Goal: Task Accomplishment & Management: Complete application form

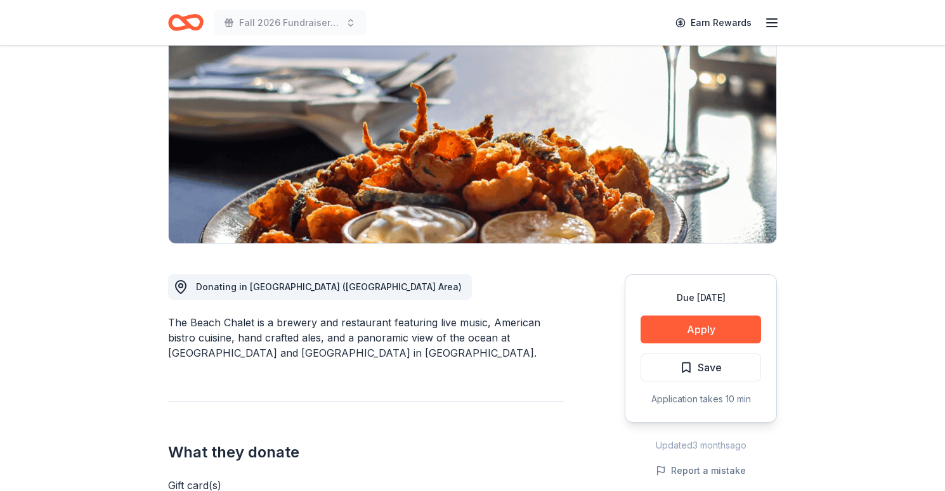
scroll to position [282, 0]
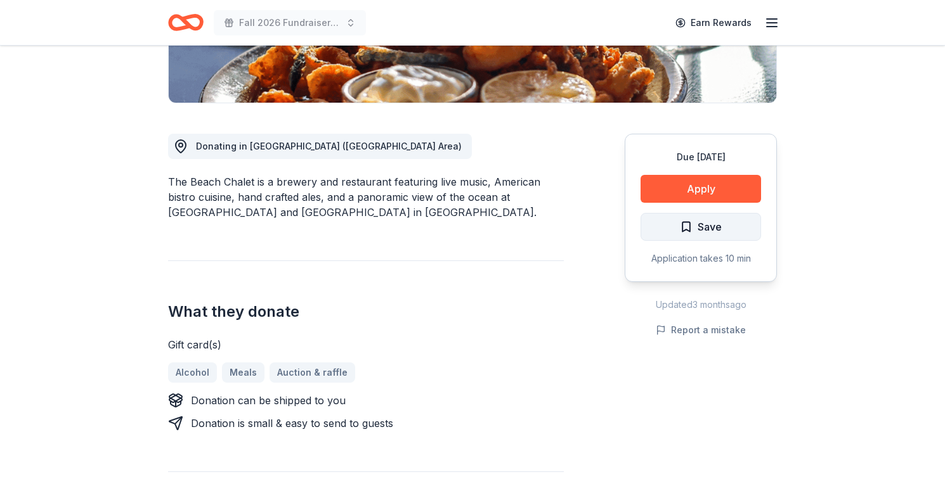
click at [701, 229] on span "Save" at bounding box center [709, 227] width 24 height 16
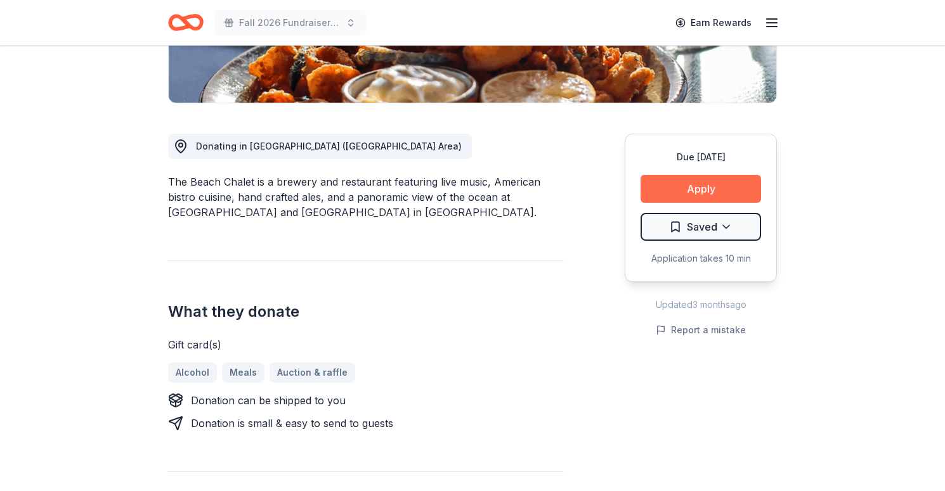
click at [716, 184] on button "Apply" at bounding box center [700, 189] width 120 height 28
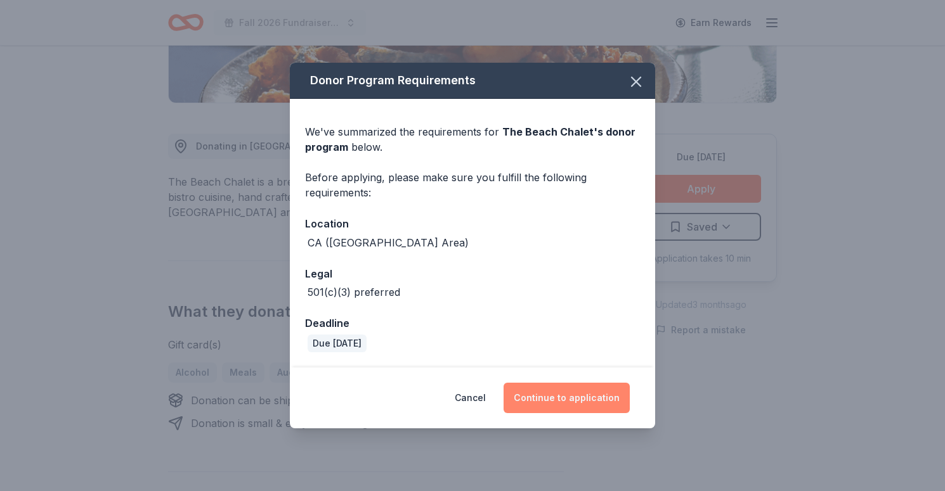
click at [579, 400] on button "Continue to application" at bounding box center [566, 398] width 126 height 30
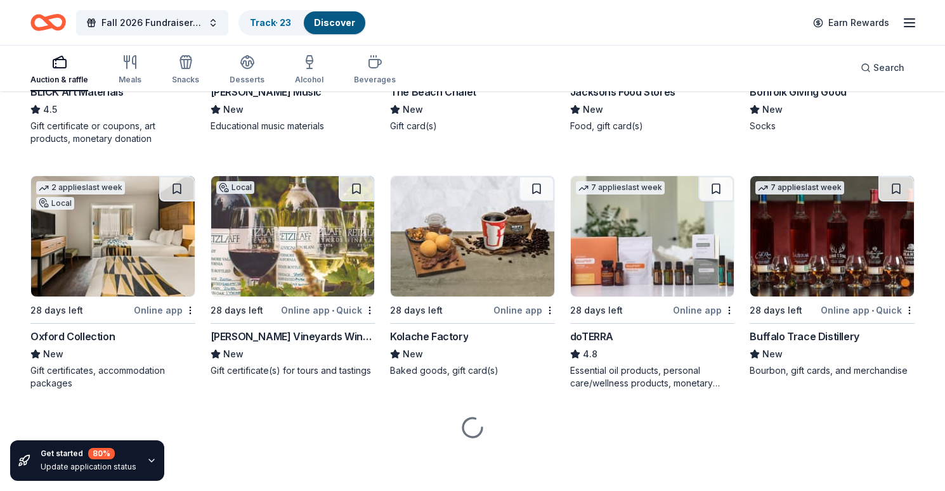
scroll to position [2737, 0]
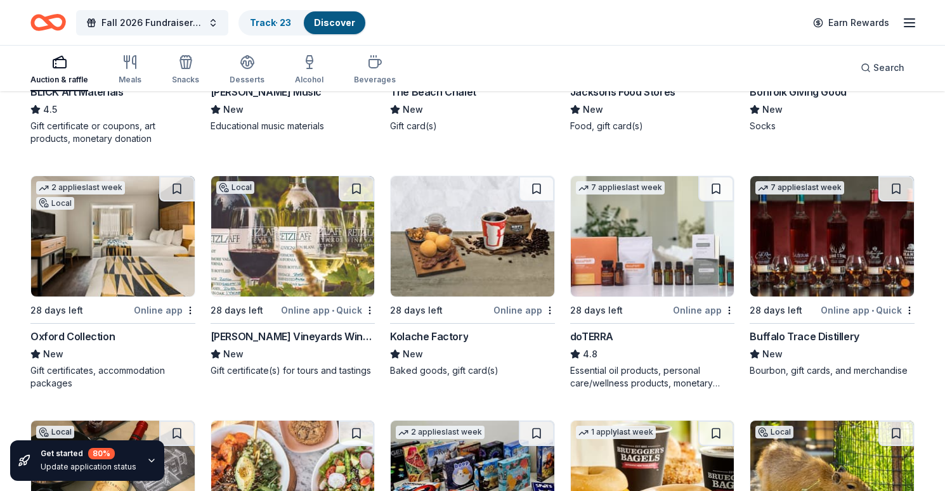
click at [806, 254] on img at bounding box center [832, 236] width 164 height 120
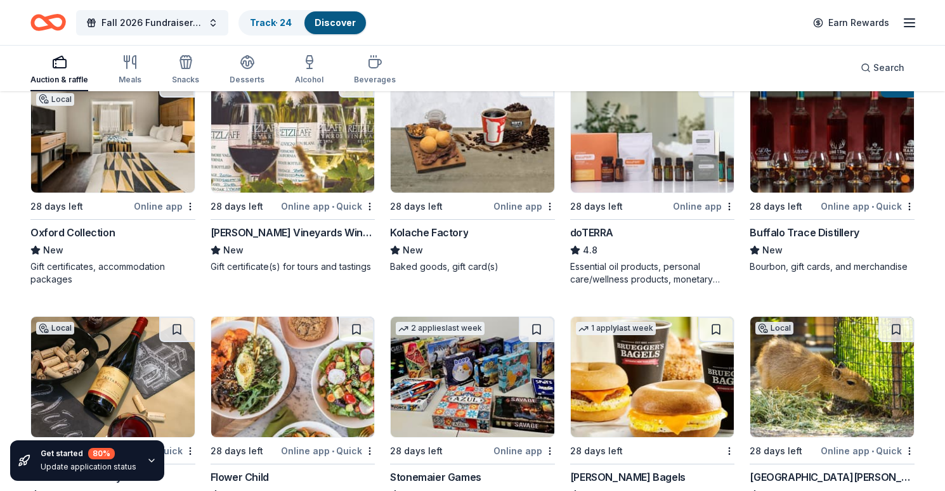
scroll to position [2837, 0]
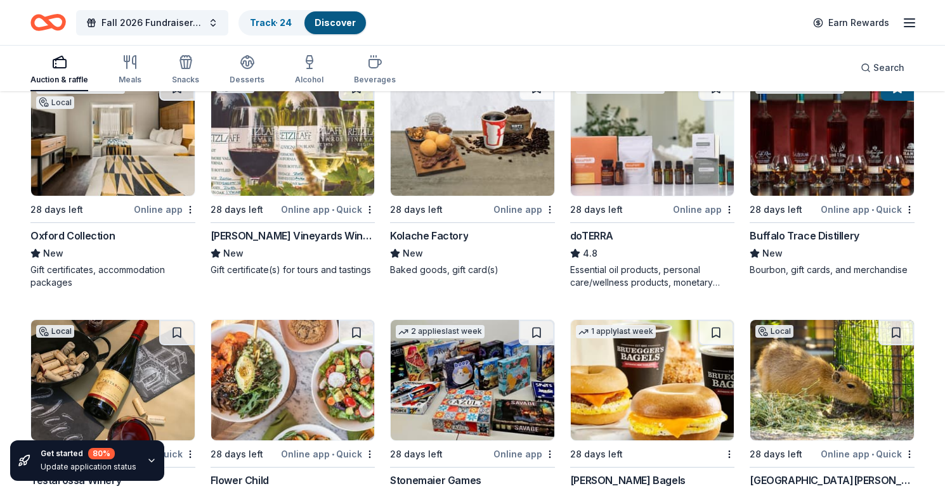
click at [325, 148] on img at bounding box center [293, 135] width 164 height 120
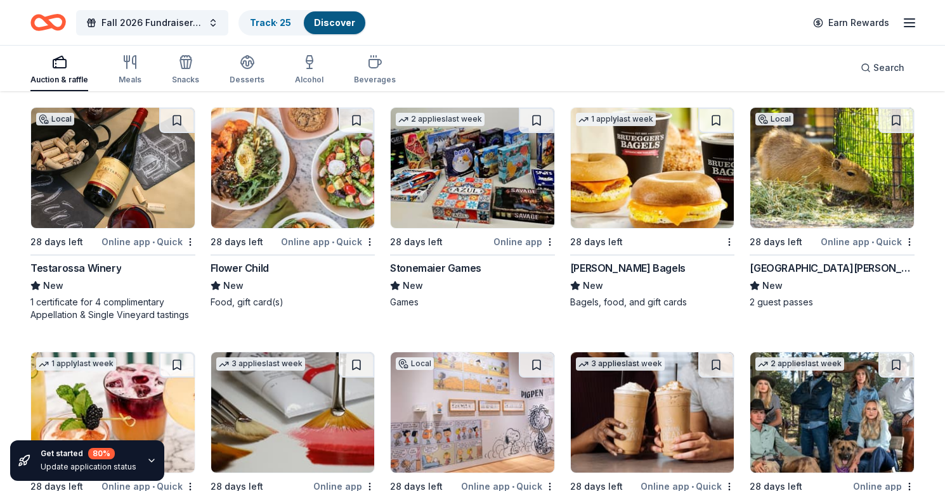
scroll to position [3052, 0]
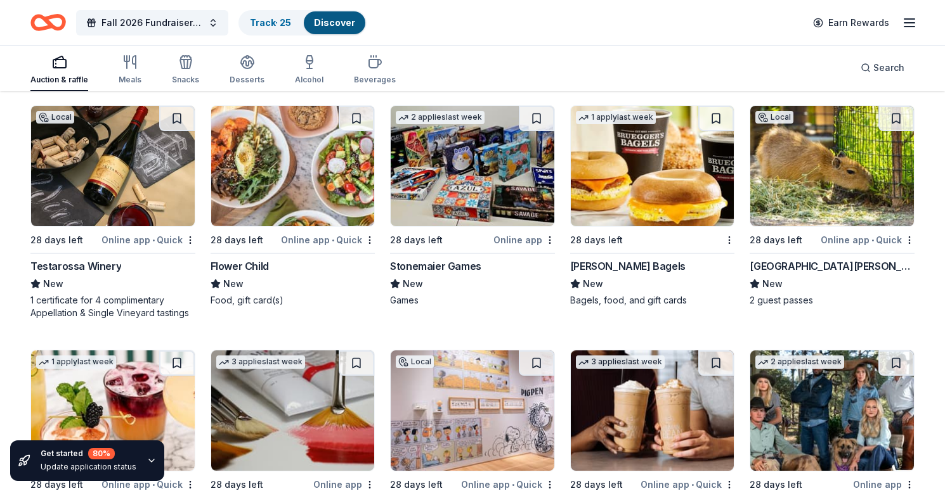
click at [120, 170] on img at bounding box center [113, 166] width 164 height 120
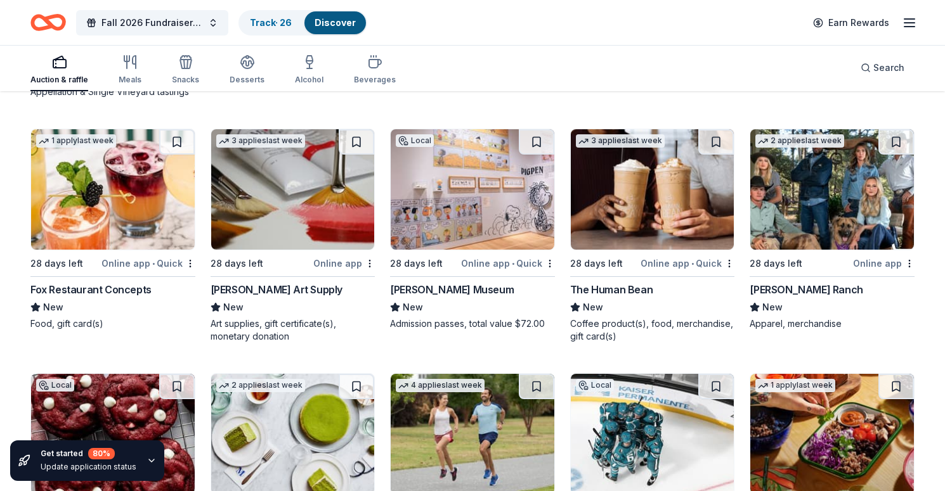
scroll to position [3275, 0]
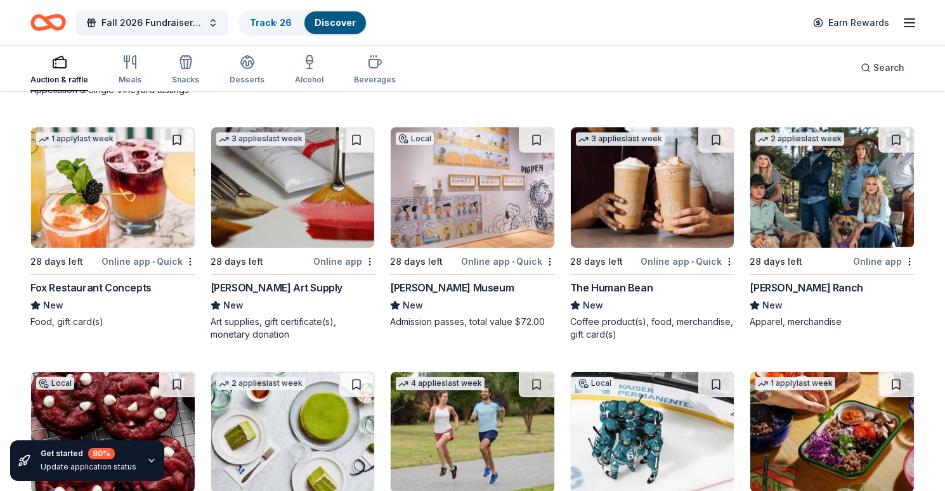
click at [466, 168] on img at bounding box center [472, 187] width 164 height 120
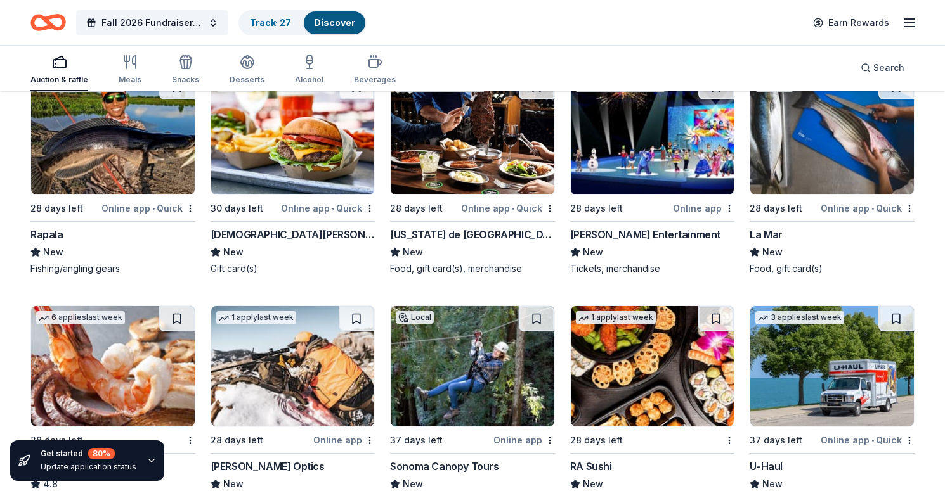
scroll to position [4553, 0]
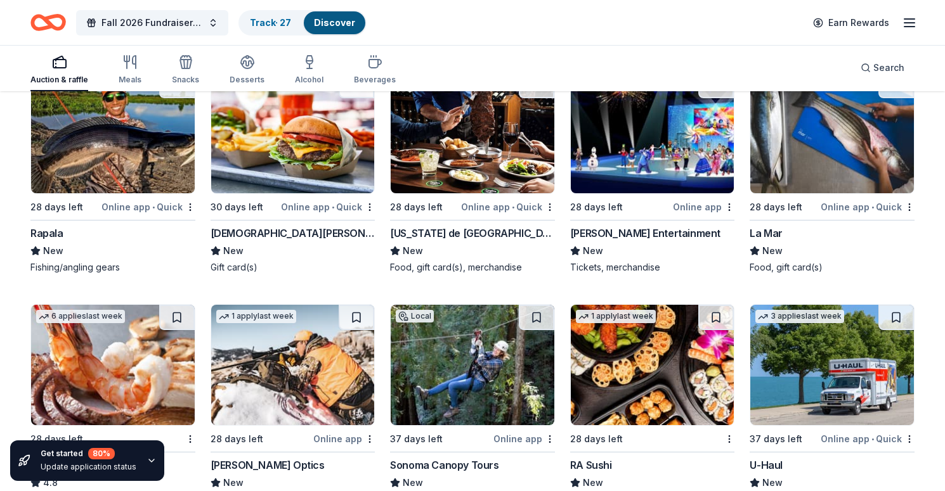
click at [827, 160] on img at bounding box center [832, 133] width 164 height 120
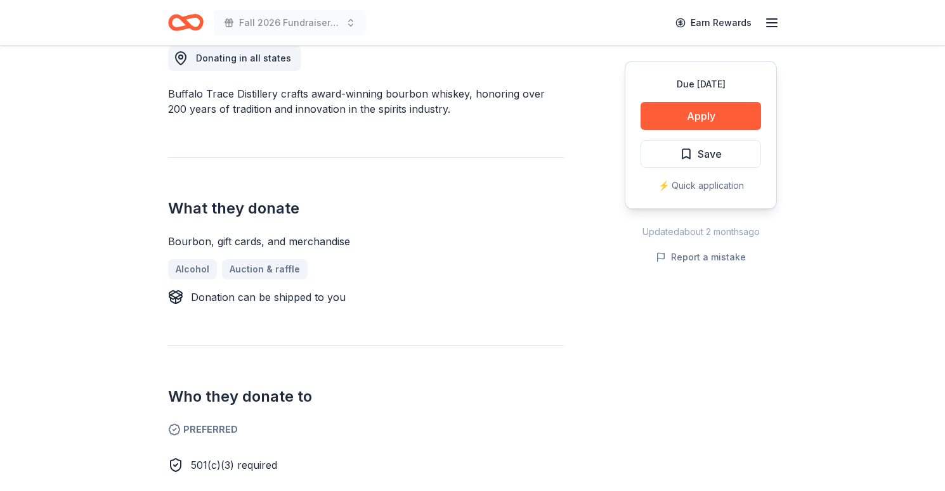
scroll to position [372, 0]
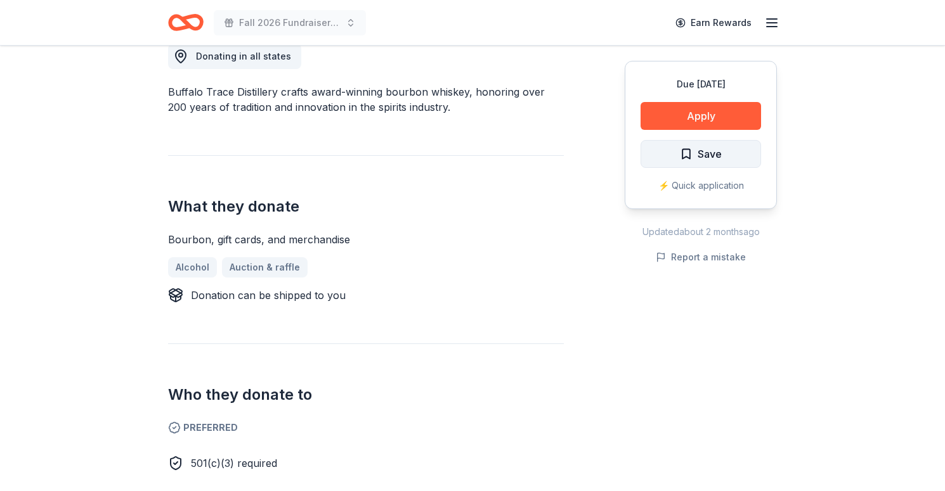
click at [725, 157] on button "Save" at bounding box center [700, 154] width 120 height 28
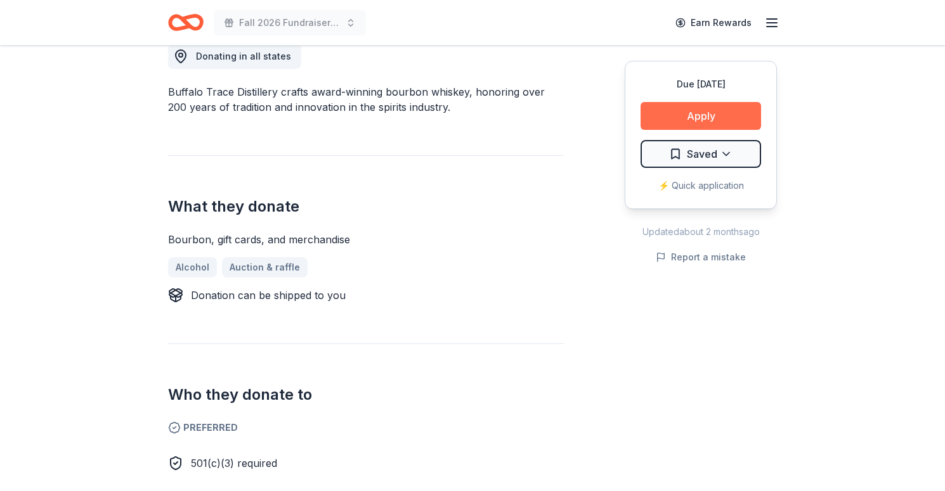
click at [714, 113] on button "Apply" at bounding box center [700, 116] width 120 height 28
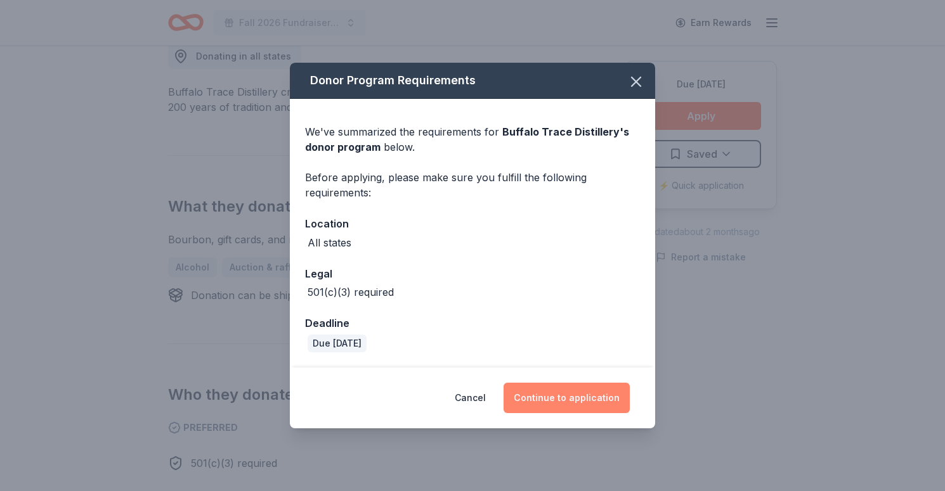
click at [581, 405] on button "Continue to application" at bounding box center [566, 398] width 126 height 30
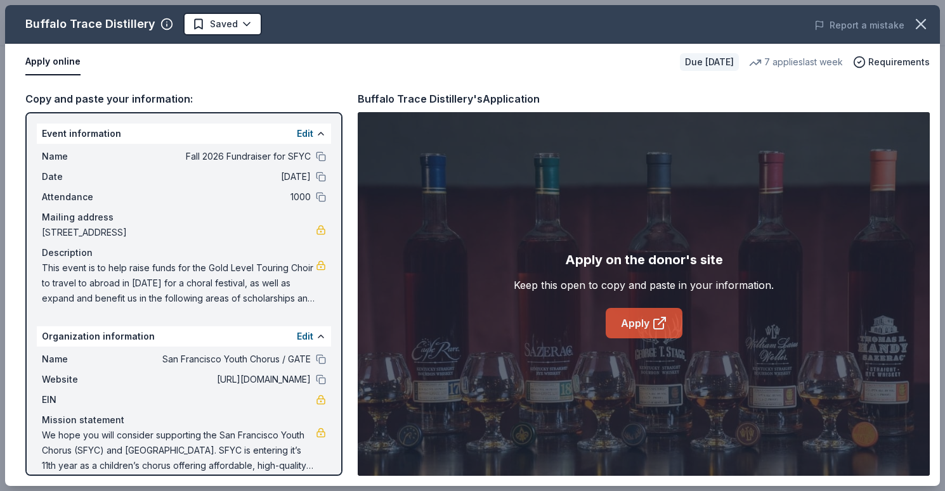
click at [644, 334] on link "Apply" at bounding box center [643, 323] width 77 height 30
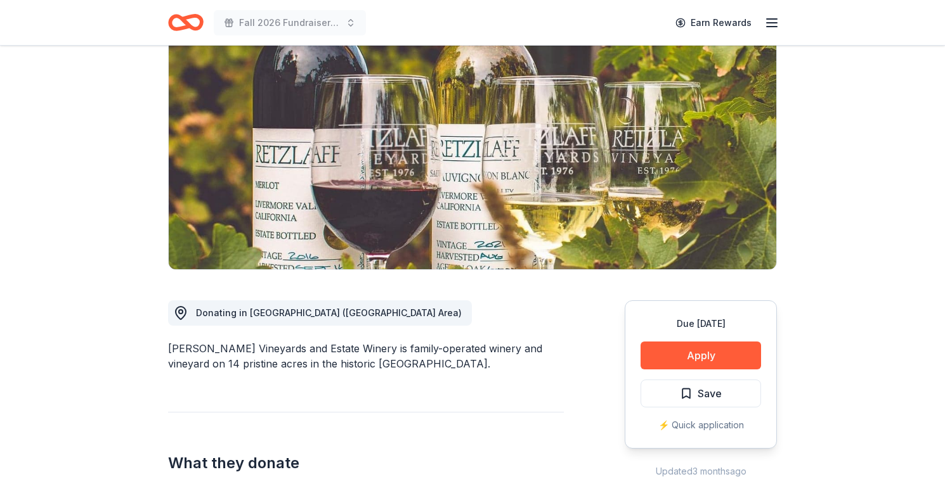
scroll to position [212, 0]
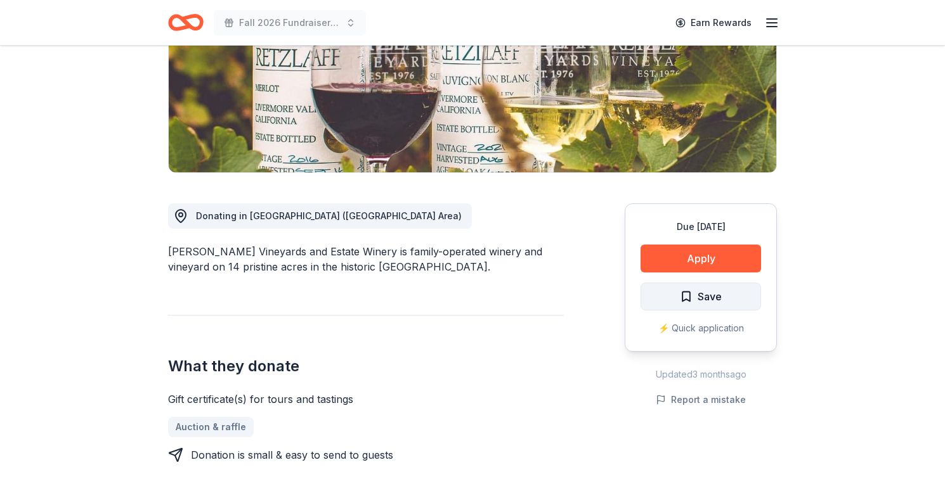
click at [696, 299] on span "Save" at bounding box center [701, 296] width 42 height 16
click at [752, 257] on button "Apply" at bounding box center [700, 259] width 120 height 28
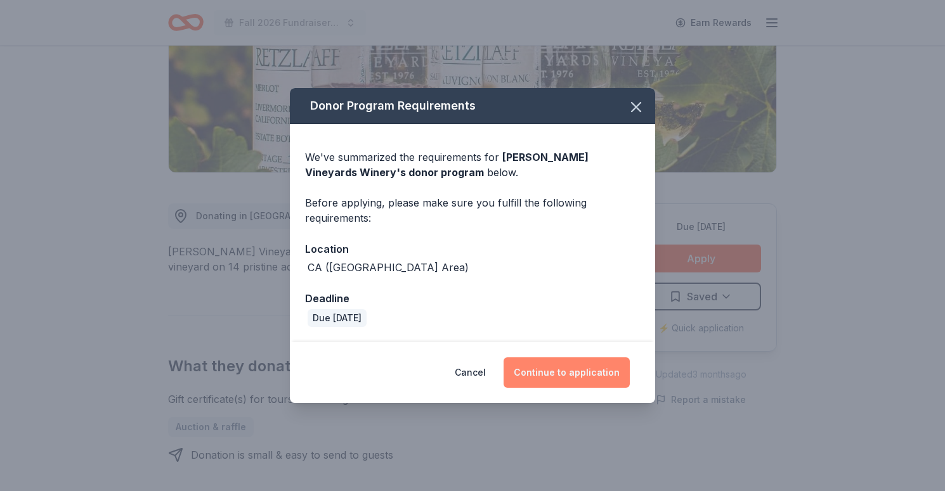
click at [597, 377] on button "Continue to application" at bounding box center [566, 373] width 126 height 30
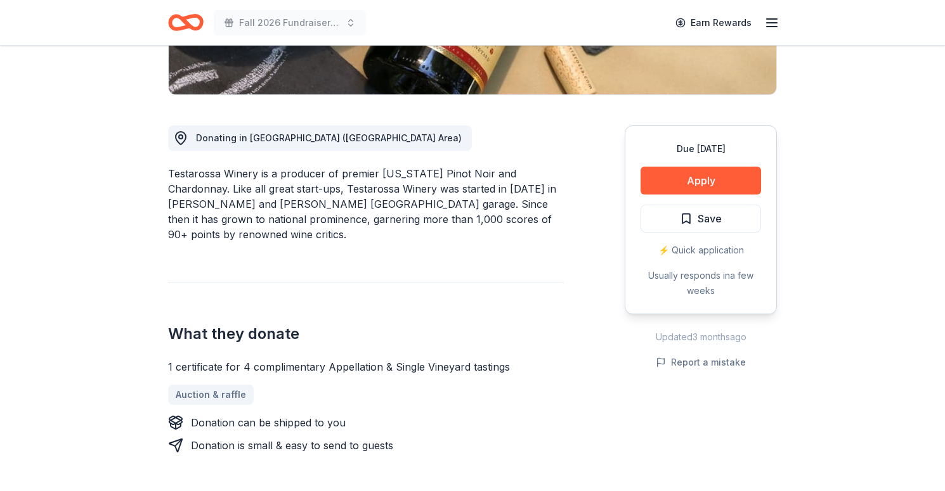
scroll to position [292, 0]
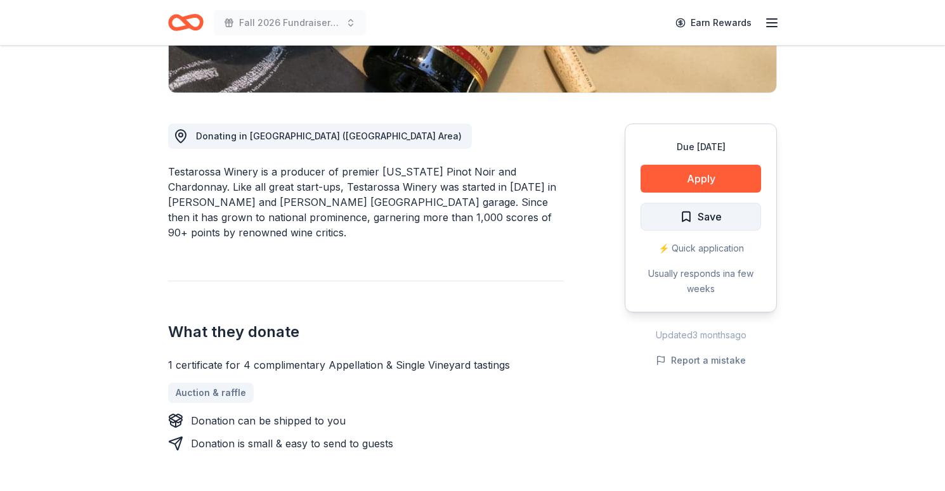
click at [691, 213] on span "Save" at bounding box center [701, 217] width 42 height 16
click at [726, 178] on button "Apply" at bounding box center [700, 179] width 120 height 28
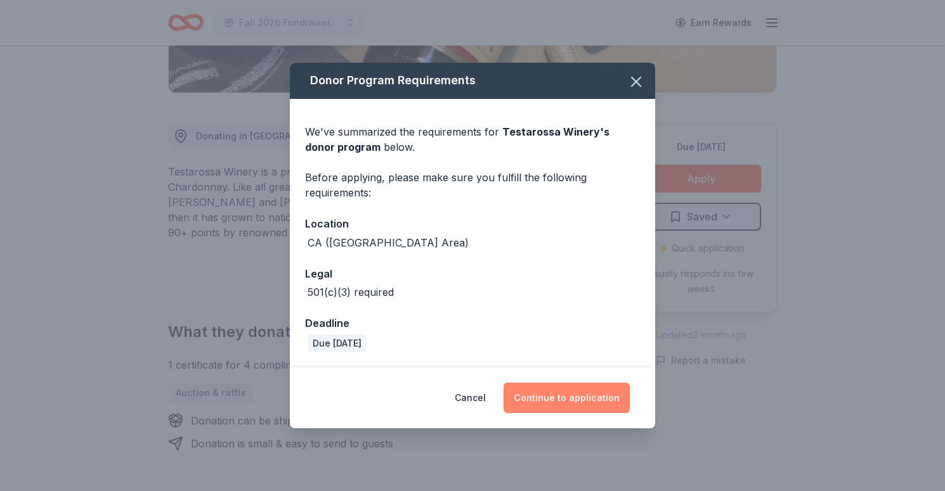
click at [585, 395] on button "Continue to application" at bounding box center [566, 398] width 126 height 30
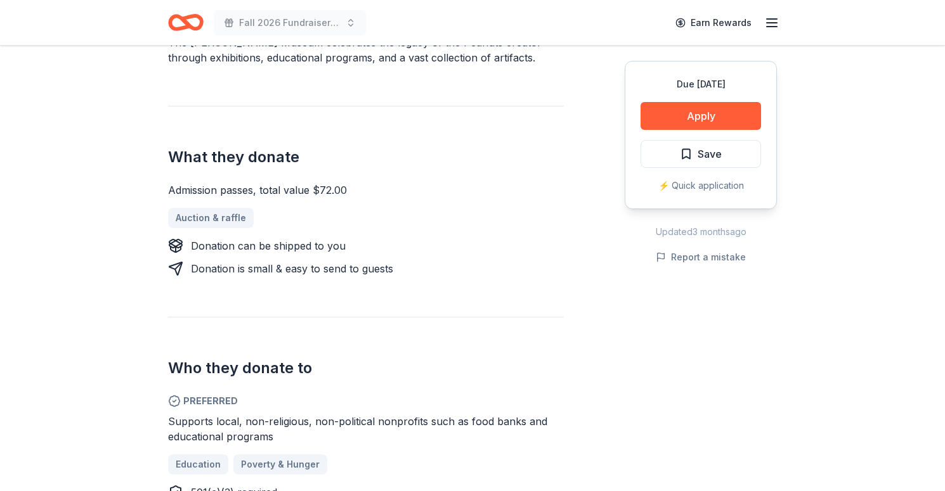
scroll to position [423, 0]
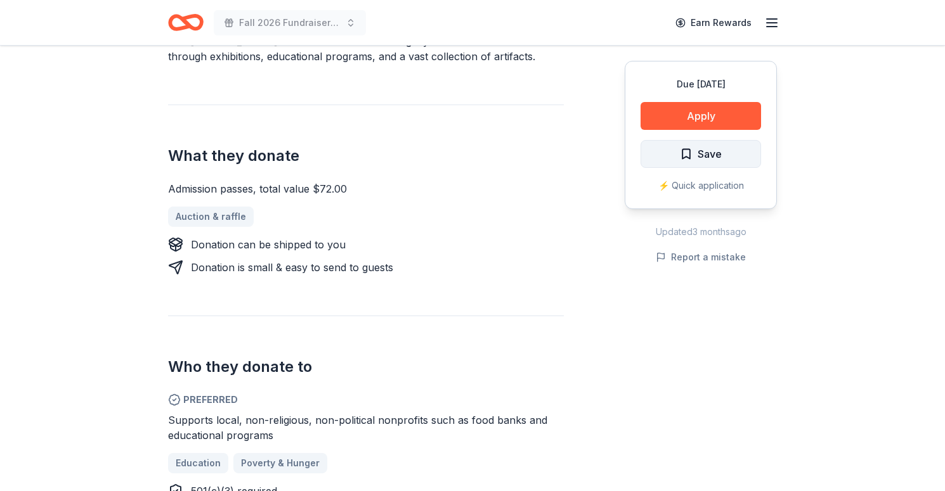
click at [719, 148] on span "Save" at bounding box center [709, 154] width 24 height 16
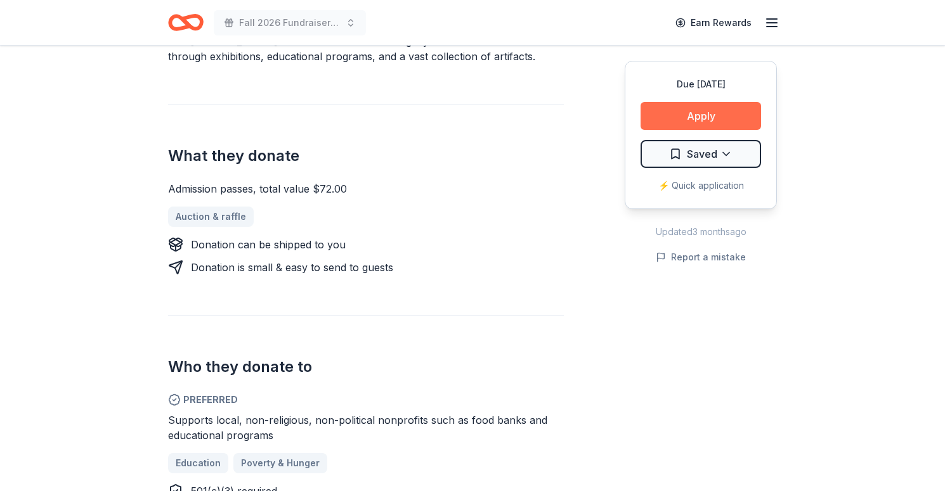
click at [719, 117] on button "Apply" at bounding box center [700, 116] width 120 height 28
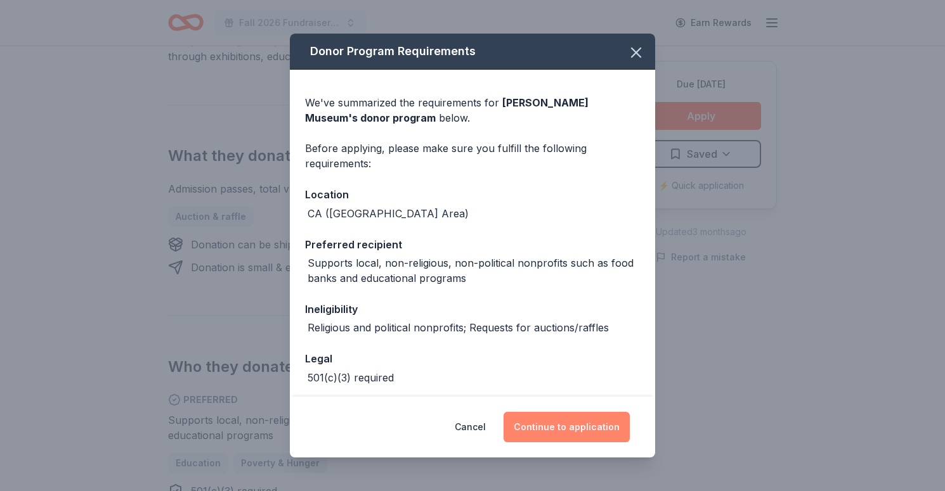
click at [587, 425] on button "Continue to application" at bounding box center [566, 427] width 126 height 30
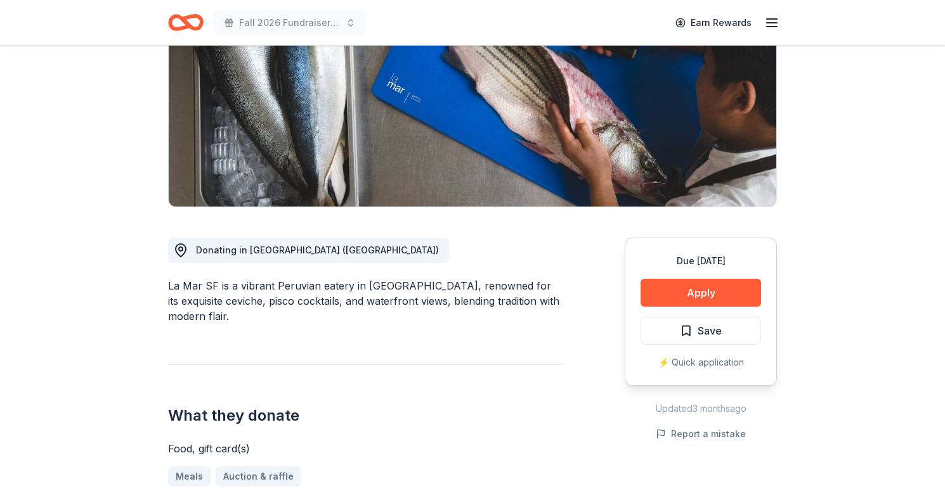
scroll to position [180, 0]
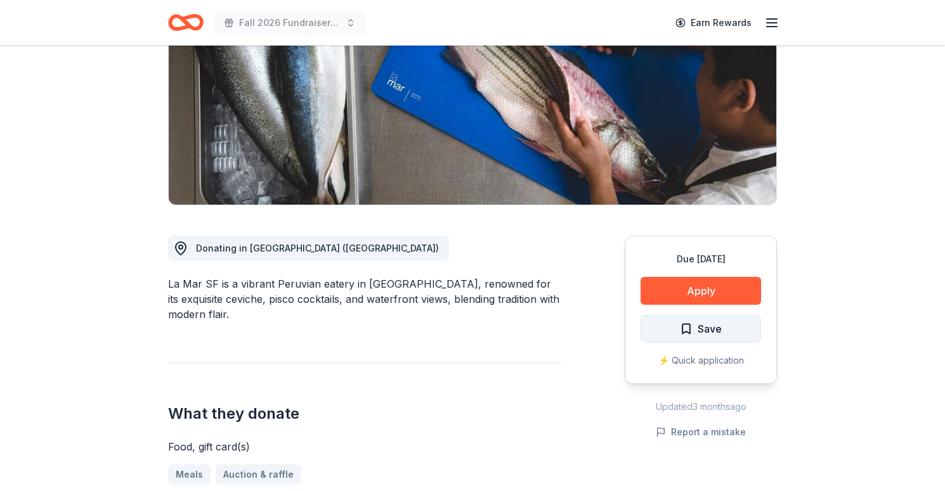
click at [721, 333] on span "Save" at bounding box center [709, 329] width 24 height 16
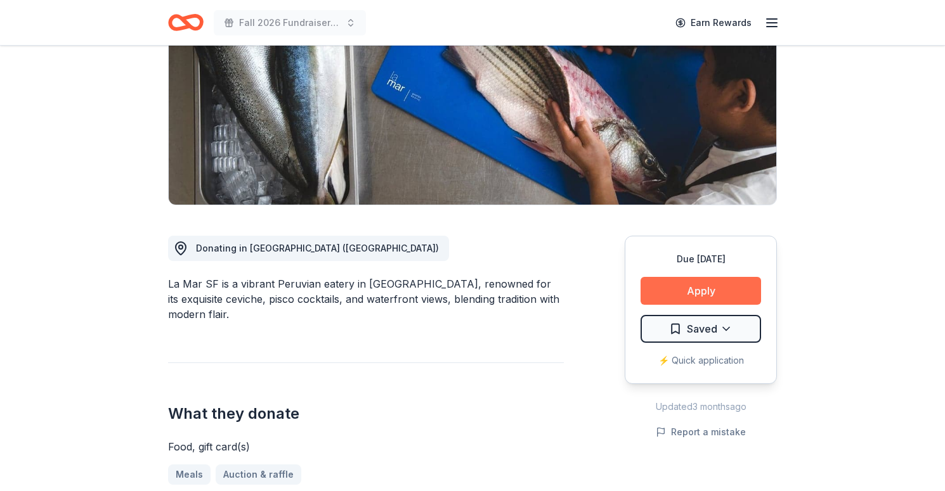
click at [714, 284] on button "Apply" at bounding box center [700, 291] width 120 height 28
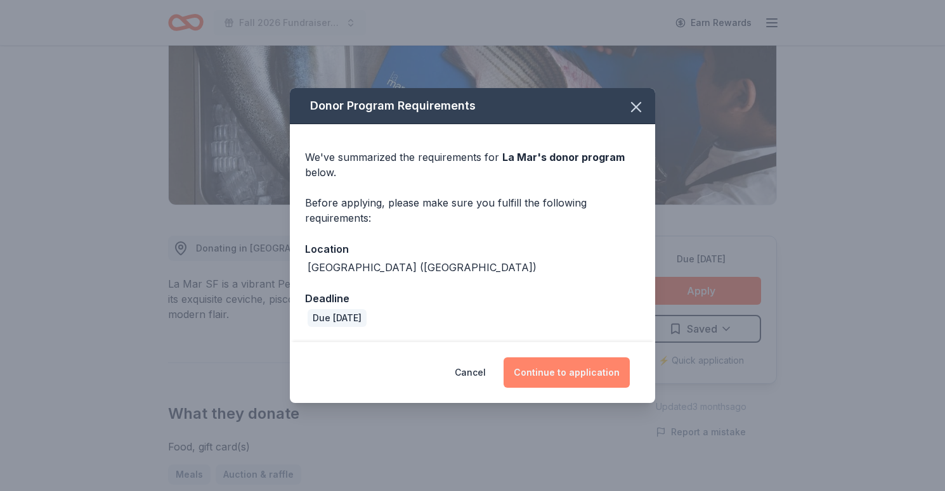
click at [572, 368] on button "Continue to application" at bounding box center [566, 373] width 126 height 30
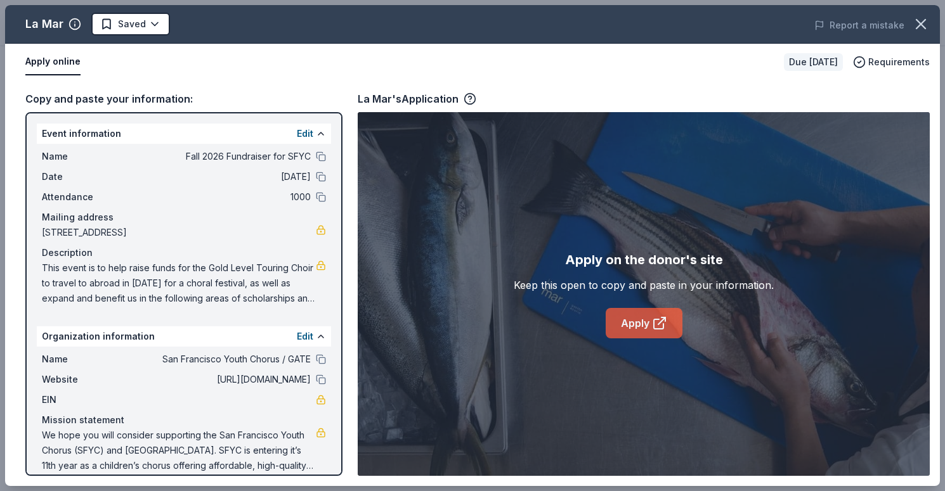
click at [634, 329] on link "Apply" at bounding box center [643, 323] width 77 height 30
